Goal: Information Seeking & Learning: Learn about a topic

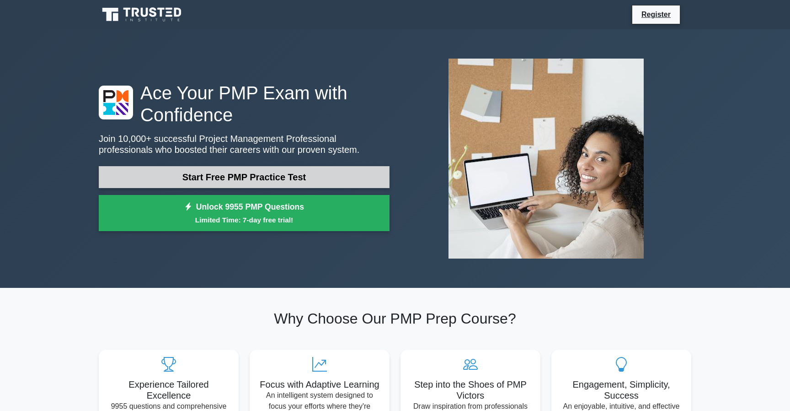
click at [278, 172] on link "Start Free PMP Practice Test" at bounding box center [244, 177] width 291 height 22
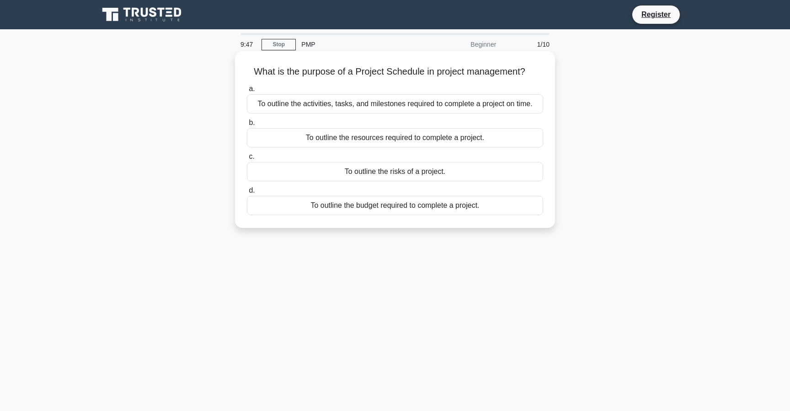
click at [359, 105] on div "To outline the activities, tasks, and milestones required to complete a project…" at bounding box center [395, 103] width 296 height 19
click at [247, 92] on input "a. To outline the activities, tasks, and milestones required to complete a proj…" at bounding box center [247, 89] width 0 height 6
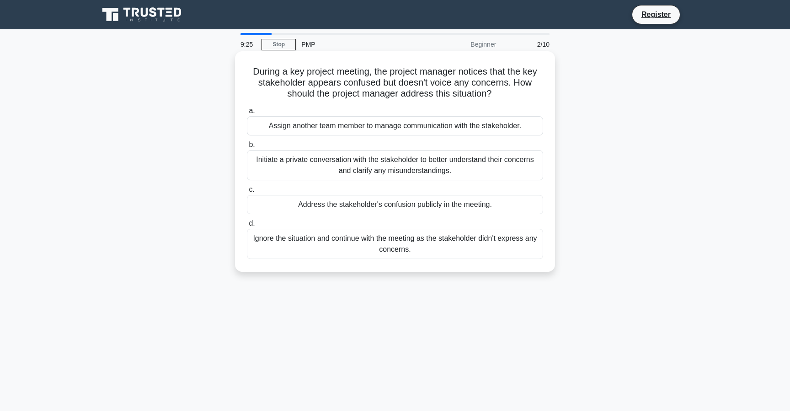
click at [314, 174] on div "Initiate a private conversation with the stakeholder to better understand their…" at bounding box center [395, 165] width 296 height 30
click at [247, 148] on input "b. Initiate a private conversation with the stakeholder to better understand th…" at bounding box center [247, 145] width 0 height 6
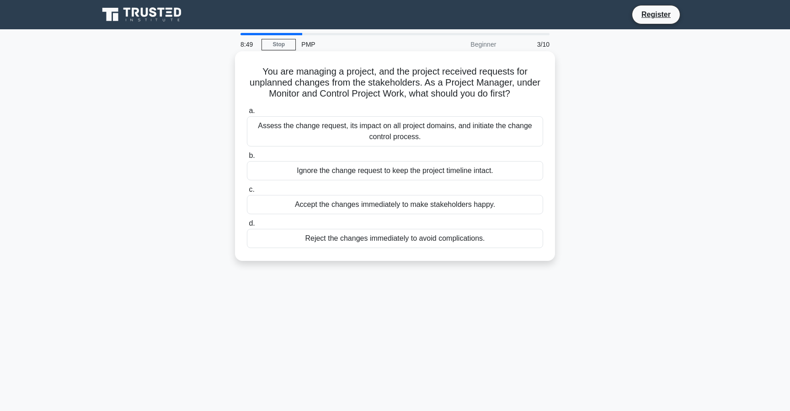
click at [335, 134] on div "Assess the change request, its impact on all project domains, and initiate the …" at bounding box center [395, 131] width 296 height 30
click at [247, 114] on input "a. Assess the change request, its impact on all project domains, and initiate t…" at bounding box center [247, 111] width 0 height 6
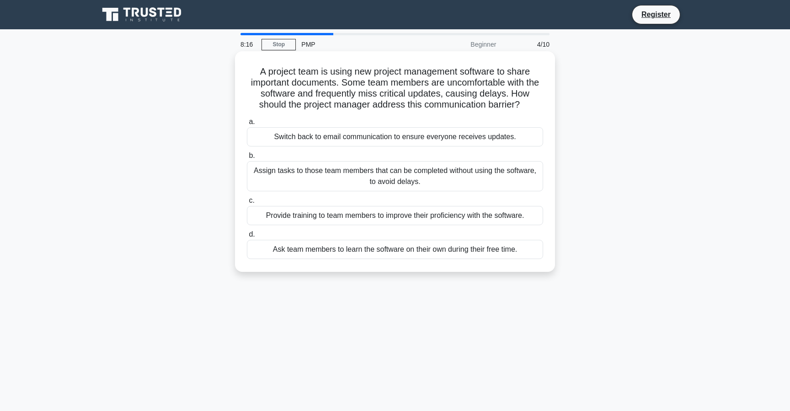
click at [462, 216] on div "Provide training to team members to improve their proficiency with the software." at bounding box center [395, 215] width 296 height 19
click at [247, 204] on input "c. Provide training to team members to improve their proficiency with the softw…" at bounding box center [247, 201] width 0 height 6
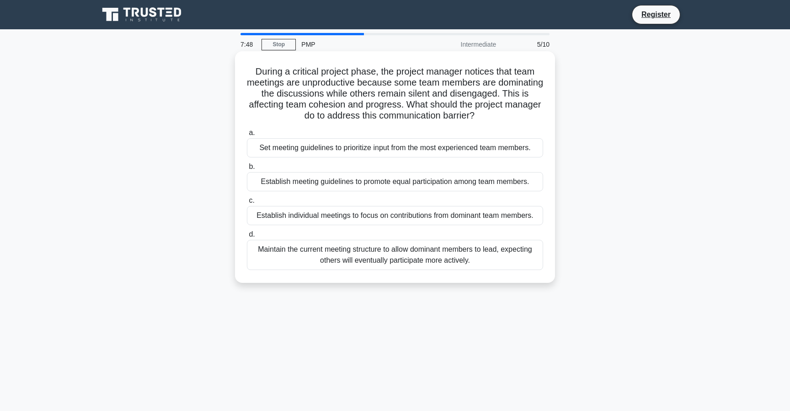
click at [427, 182] on div "Establish meeting guidelines to promote equal participation among team members." at bounding box center [395, 181] width 296 height 19
click at [247, 170] on input "b. Establish meeting guidelines to promote equal participation among team membe…" at bounding box center [247, 167] width 0 height 6
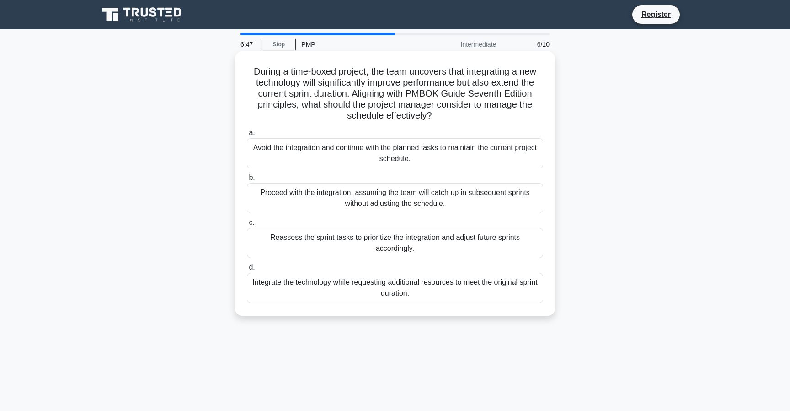
click at [317, 248] on div "Reassess the sprint tasks to prioritize the integration and adjust future sprin…" at bounding box center [395, 243] width 296 height 30
click at [247, 226] on input "c. Reassess the sprint tasks to prioritize the integration and adjust future sp…" at bounding box center [247, 223] width 0 height 6
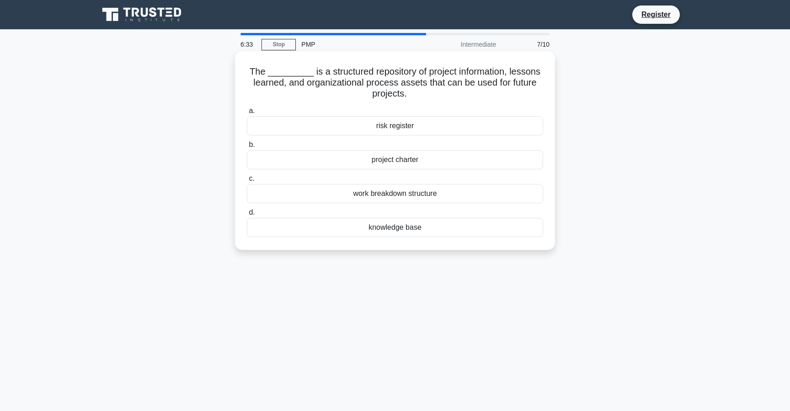
click at [327, 227] on div "knowledge base" at bounding box center [395, 227] width 296 height 19
click at [247, 215] on input "d. knowledge base" at bounding box center [247, 213] width 0 height 6
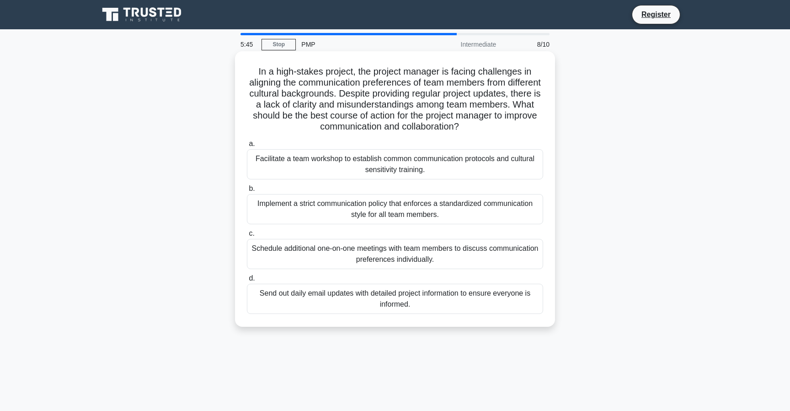
click at [304, 259] on div "Schedule additional one-on-one meetings with team members to discuss communicat…" at bounding box center [395, 254] width 296 height 30
click at [247, 237] on input "c. Schedule additional one-on-one meetings with team members to discuss communi…" at bounding box center [247, 234] width 0 height 6
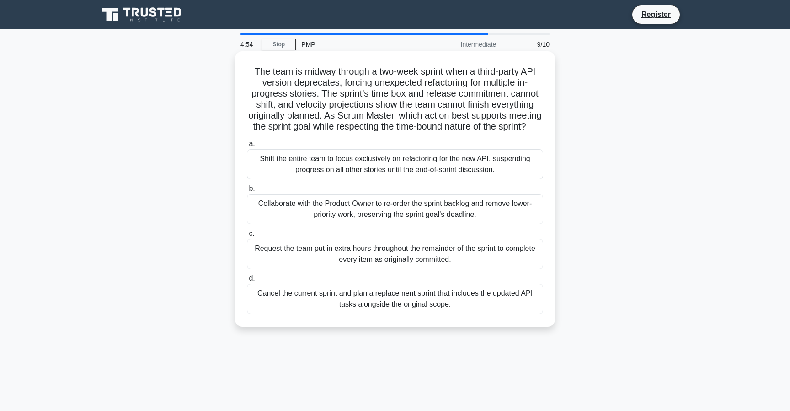
click at [380, 209] on div "Collaborate with the Product Owner to re-order the sprint backlog and remove lo…" at bounding box center [395, 209] width 296 height 30
click at [247, 192] on input "b. Collaborate with the Product Owner to re-order the sprint backlog and remove…" at bounding box center [247, 189] width 0 height 6
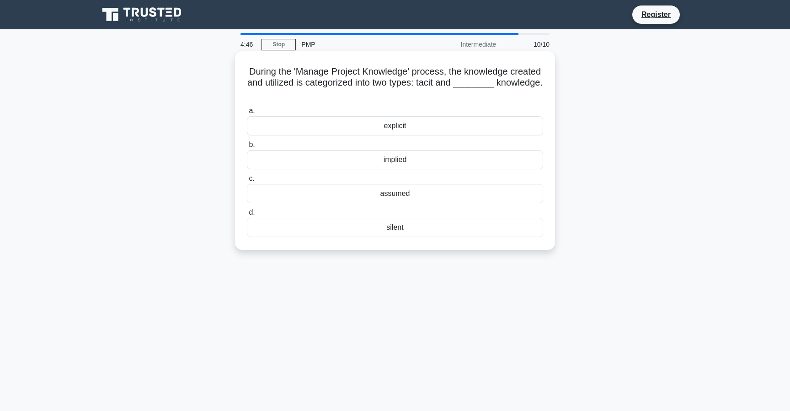
click at [316, 124] on div "explicit" at bounding box center [395, 125] width 296 height 19
click at [247, 114] on input "a. explicit" at bounding box center [247, 111] width 0 height 6
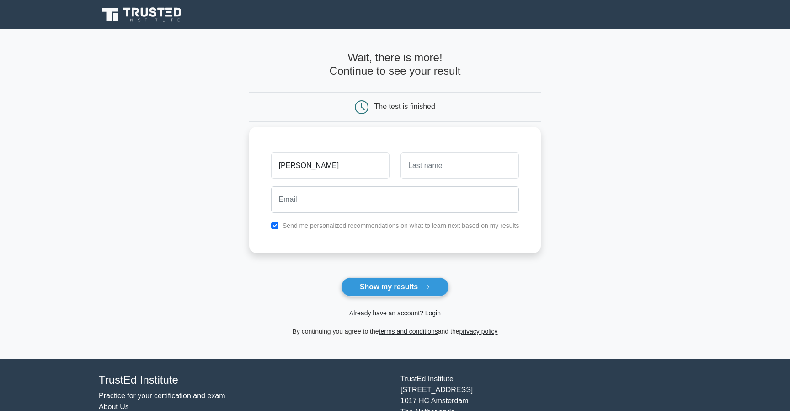
type input "[PERSON_NAME]"
click at [428, 158] on input "text" at bounding box center [460, 165] width 118 height 27
type input "Dhoni"
click at [402, 194] on input "email" at bounding box center [395, 199] width 248 height 27
paste input "[EMAIL_ADDRESS][DOMAIN_NAME]"
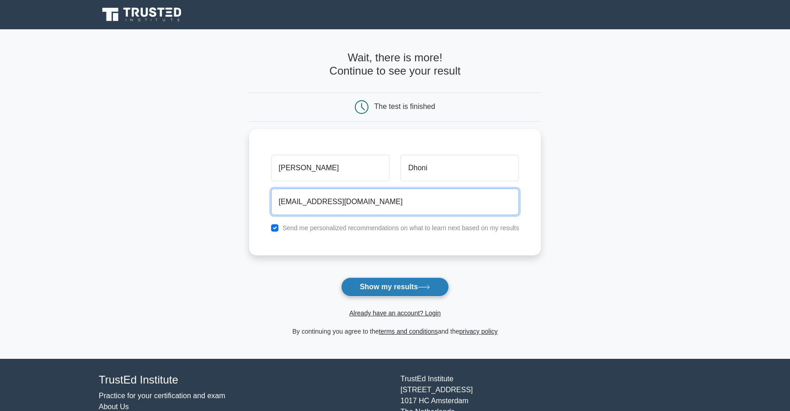
type input "[EMAIL_ADDRESS][DOMAIN_NAME]"
click at [387, 286] on button "Show my results" at bounding box center [395, 286] width 108 height 19
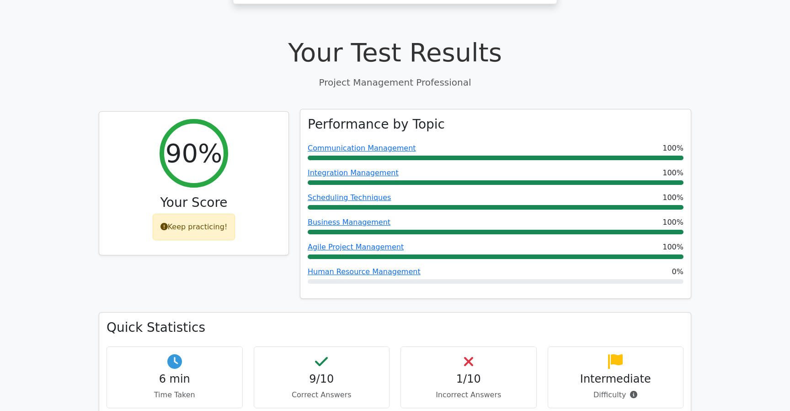
scroll to position [302, 0]
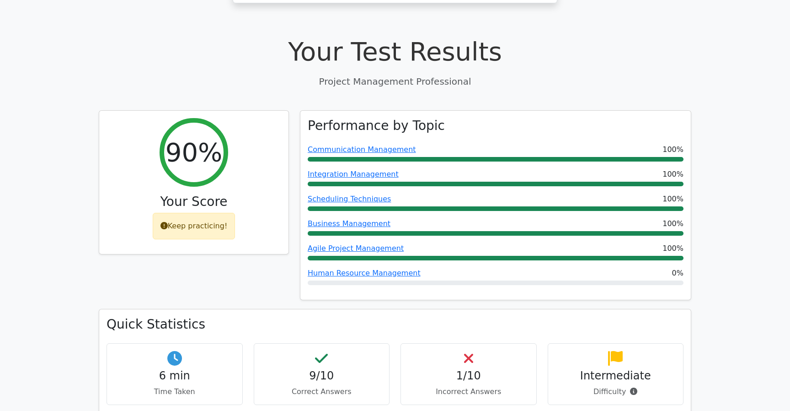
click at [471, 351] on icon at bounding box center [468, 358] width 9 height 15
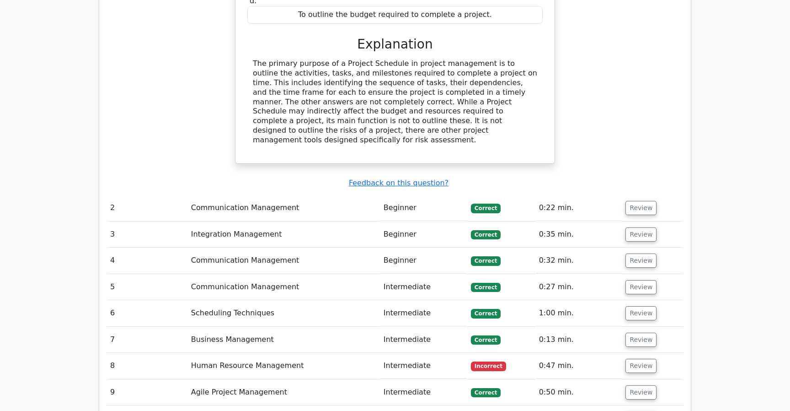
scroll to position [974, 0]
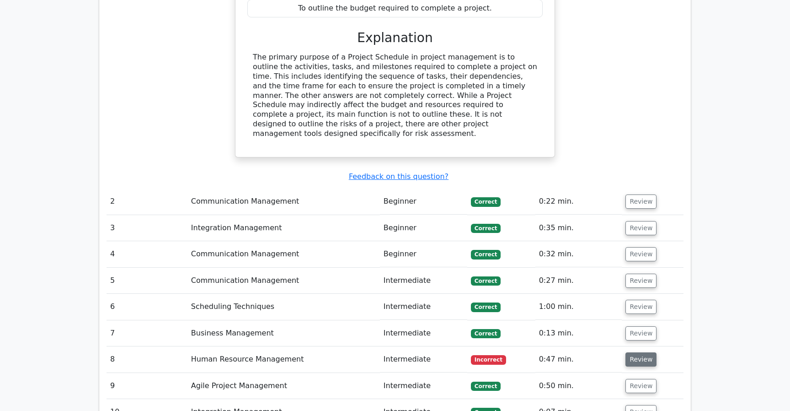
click at [632, 352] on button "Review" at bounding box center [641, 359] width 31 height 14
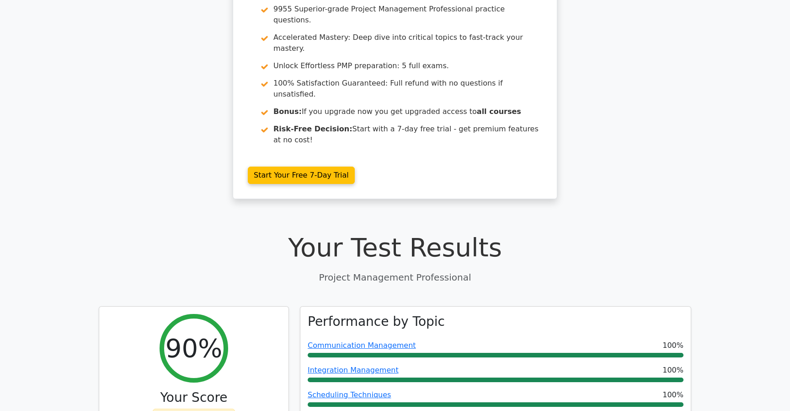
scroll to position [0, 0]
